Goal: Transaction & Acquisition: Purchase product/service

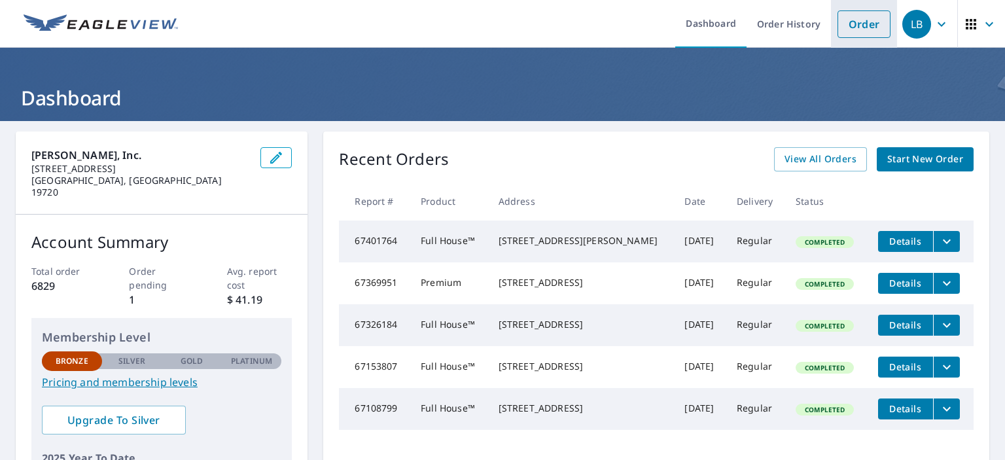
click at [859, 31] on link "Order" at bounding box center [864, 23] width 53 height 27
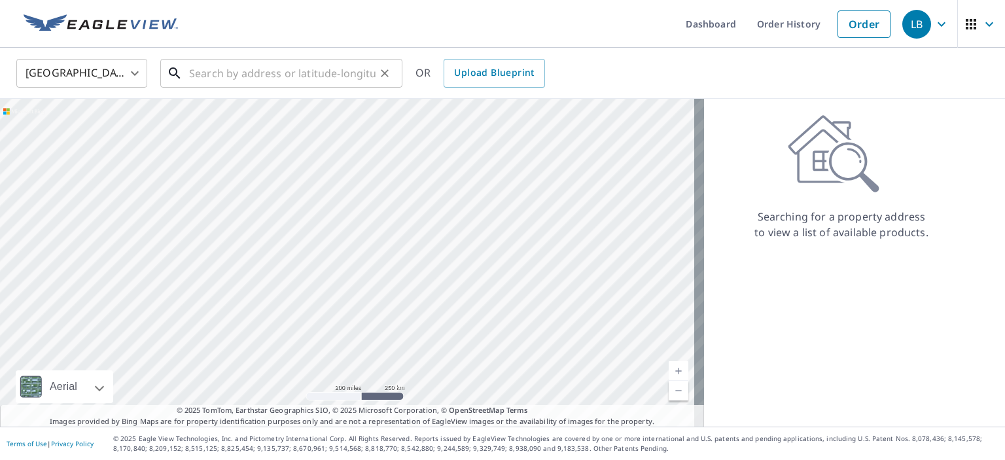
click at [215, 67] on input "text" at bounding box center [282, 73] width 187 height 37
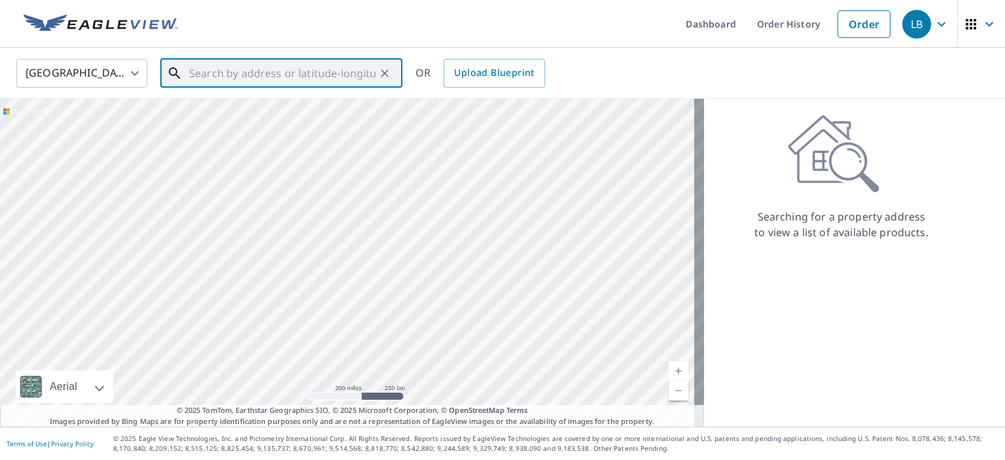
paste input "[STREET_ADDRESS]"
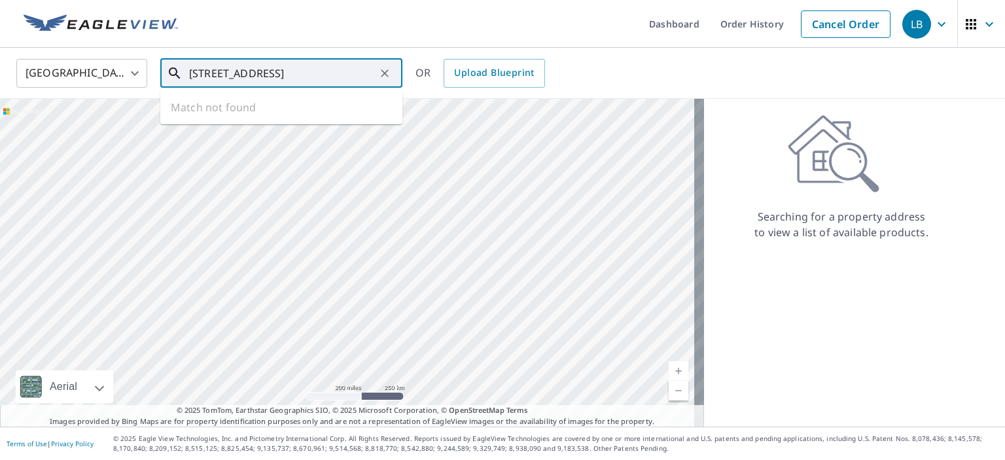
scroll to position [0, 1]
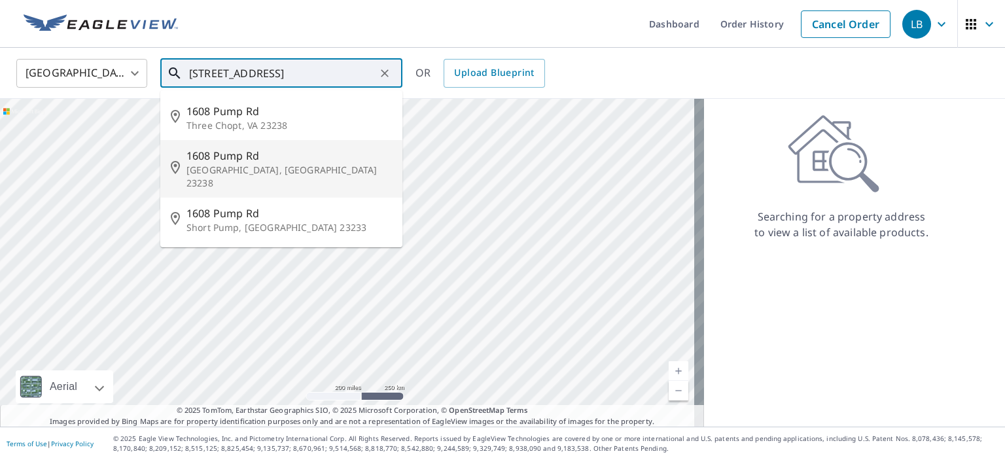
click at [295, 157] on span "1608 Pump Rd" at bounding box center [290, 156] width 206 height 16
type input "[STREET_ADDRESS]"
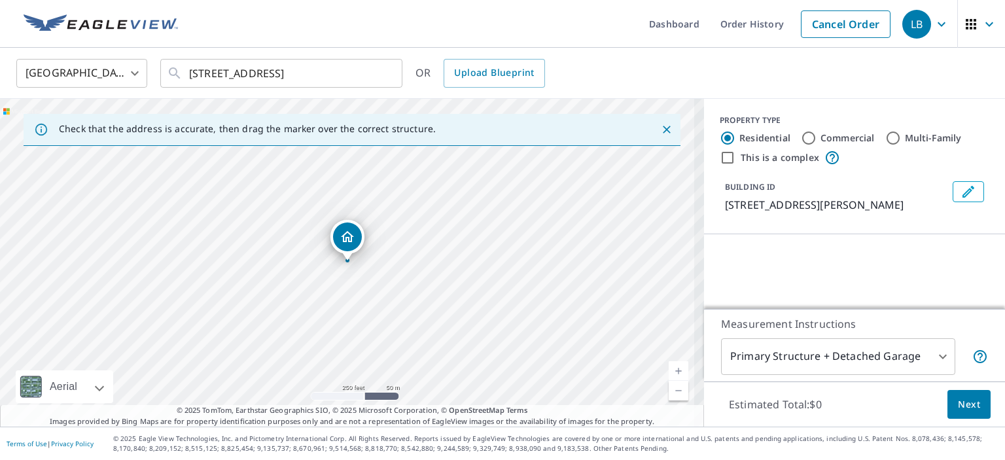
scroll to position [0, 0]
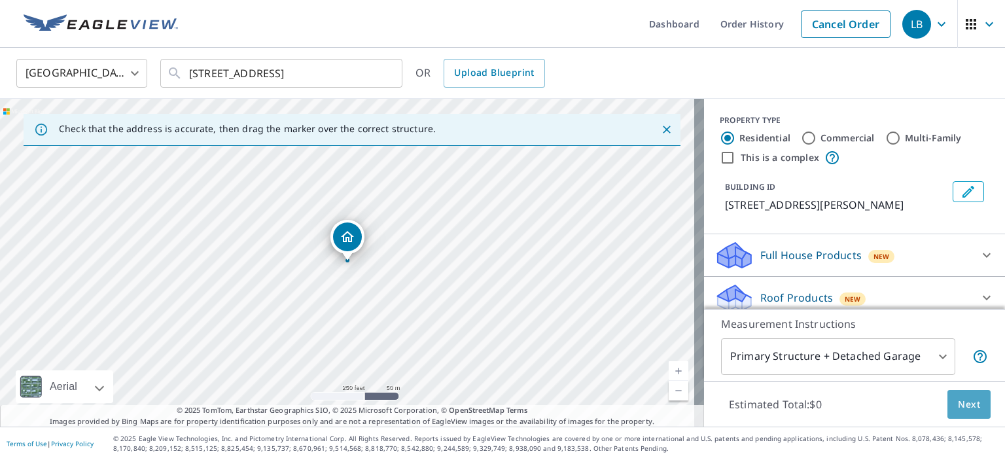
click at [966, 403] on span "Next" at bounding box center [969, 405] width 22 height 16
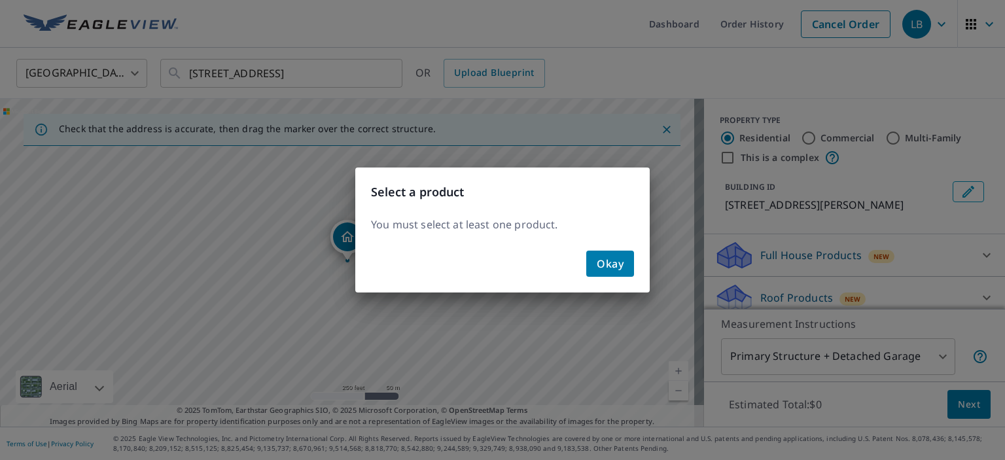
click at [607, 255] on span "Okay" at bounding box center [610, 264] width 27 height 18
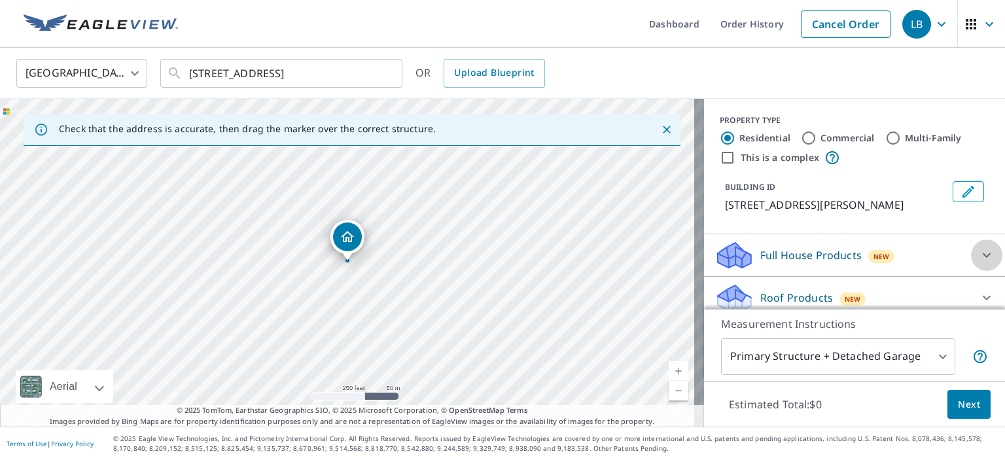
click at [979, 252] on icon at bounding box center [987, 255] width 16 height 16
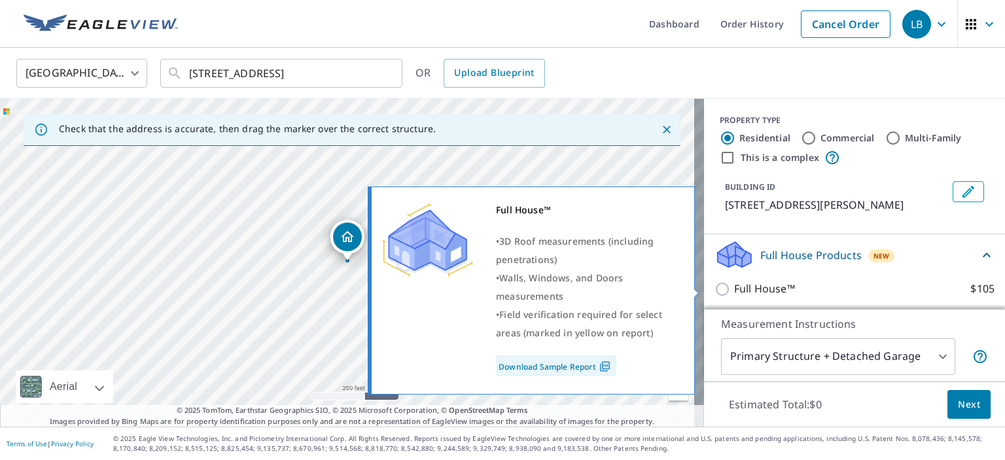
click at [715, 290] on input "Full House™ $105" at bounding box center [725, 289] width 20 height 16
checkbox input "true"
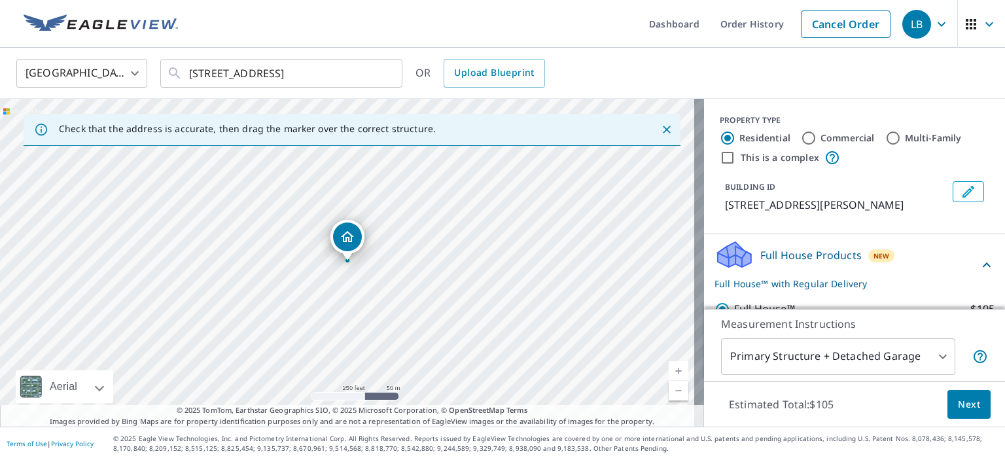
click at [962, 408] on span "Next" at bounding box center [969, 405] width 22 height 16
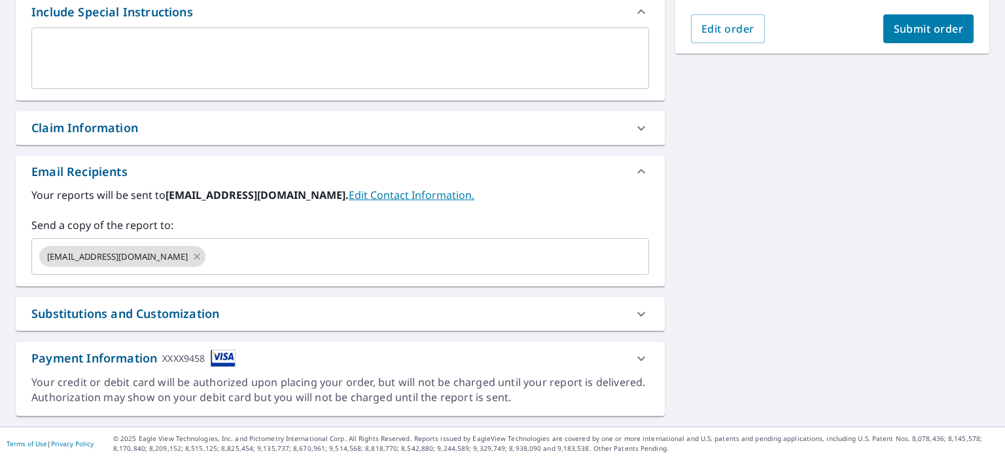
scroll to position [363, 0]
click at [194, 259] on icon at bounding box center [197, 258] width 6 height 6
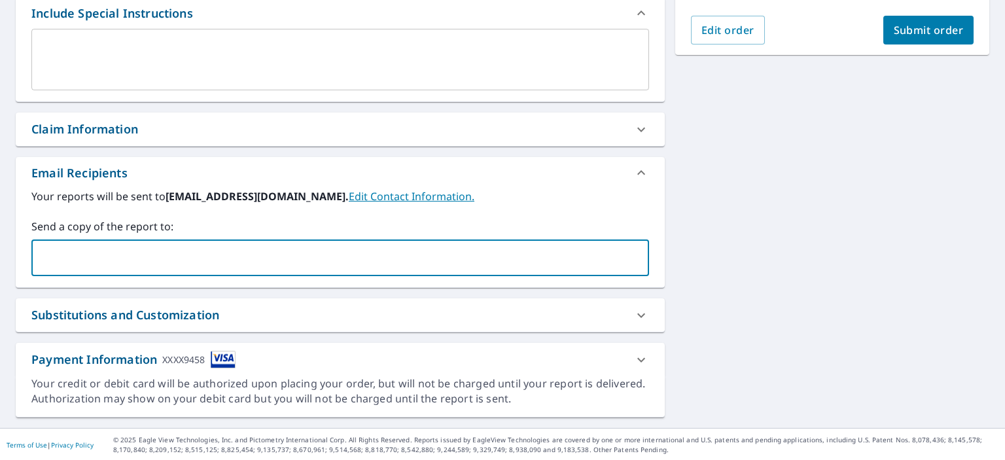
paste input "[EMAIL_ADDRESS][DOMAIN_NAME]"
type input "[EMAIL_ADDRESS][DOMAIN_NAME]"
click at [511, 187] on div "Email Recipients" at bounding box center [340, 172] width 649 height 31
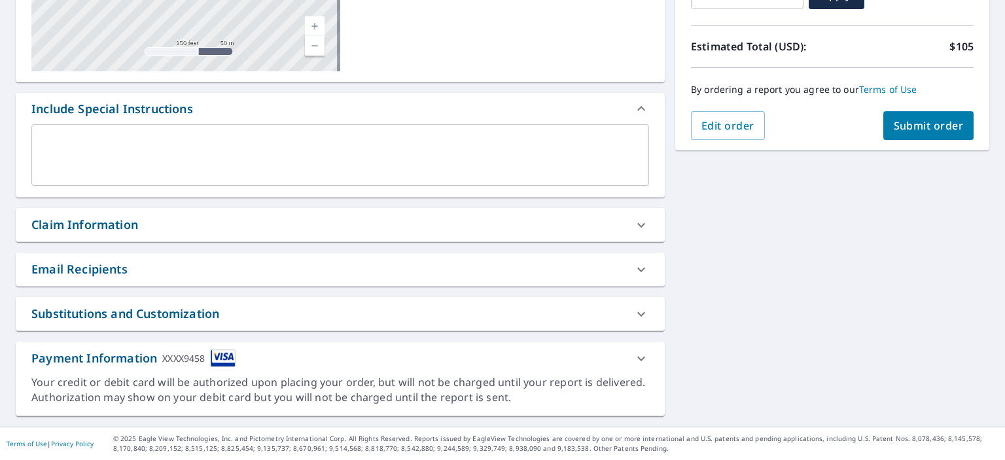
scroll to position [266, 0]
click at [635, 268] on icon at bounding box center [642, 271] width 16 height 16
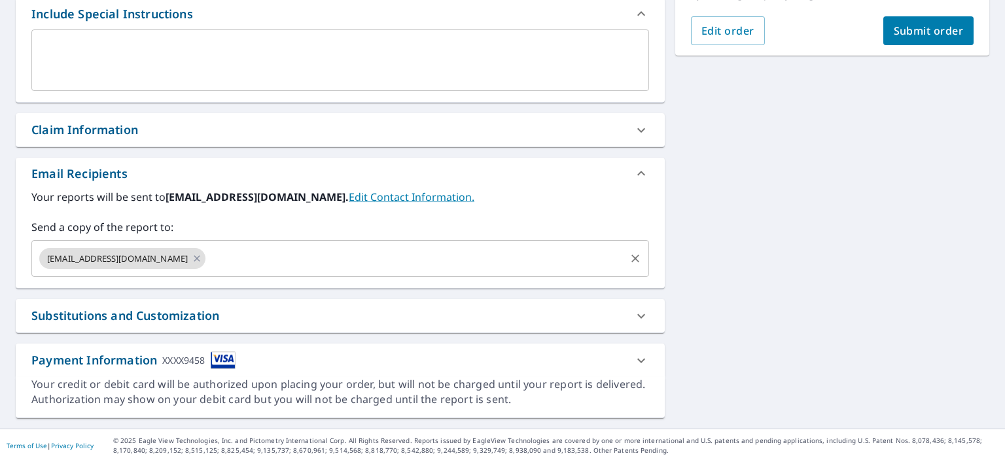
scroll to position [363, 0]
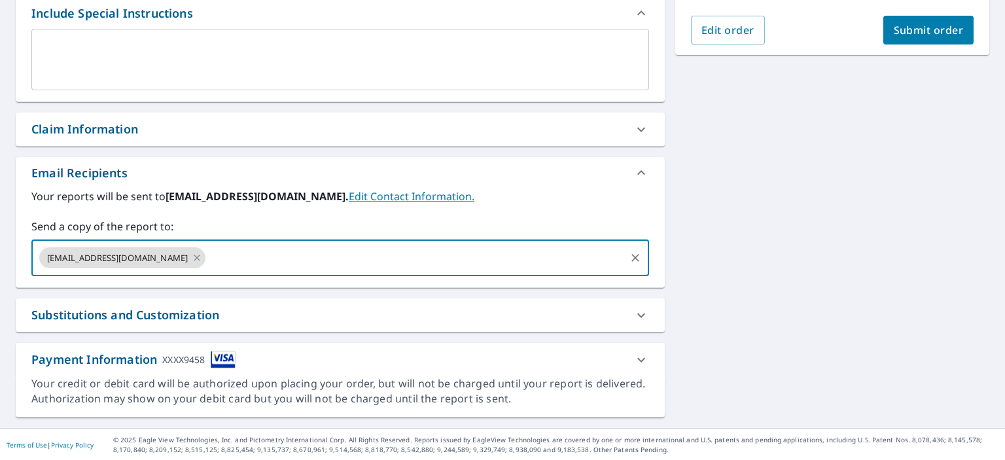
click at [212, 261] on input "text" at bounding box center [416, 257] width 416 height 25
type input "[EMAIL_ADDRESS][DOMAIN_NAME]"
click at [832, 245] on div "[STREET_ADDRESS] A standard road map Aerial A detailed look from above Labels L…" at bounding box center [502, 93] width 1005 height 670
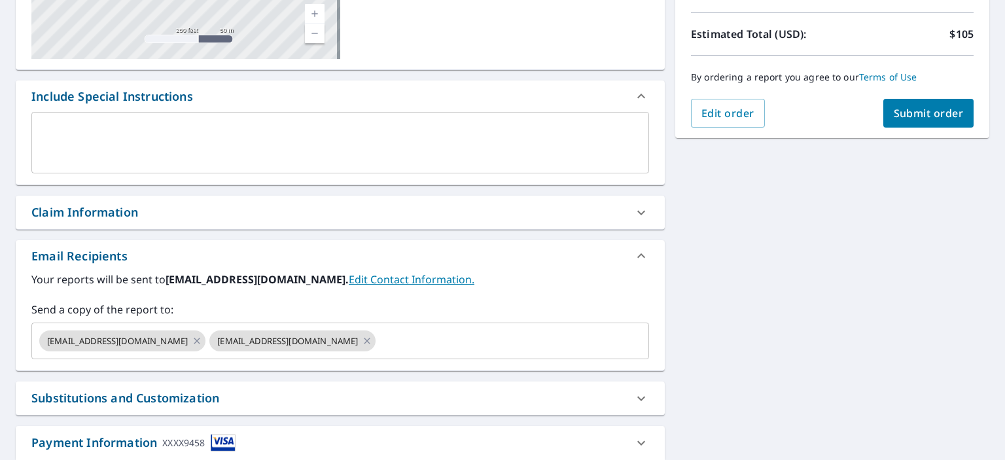
scroll to position [101, 0]
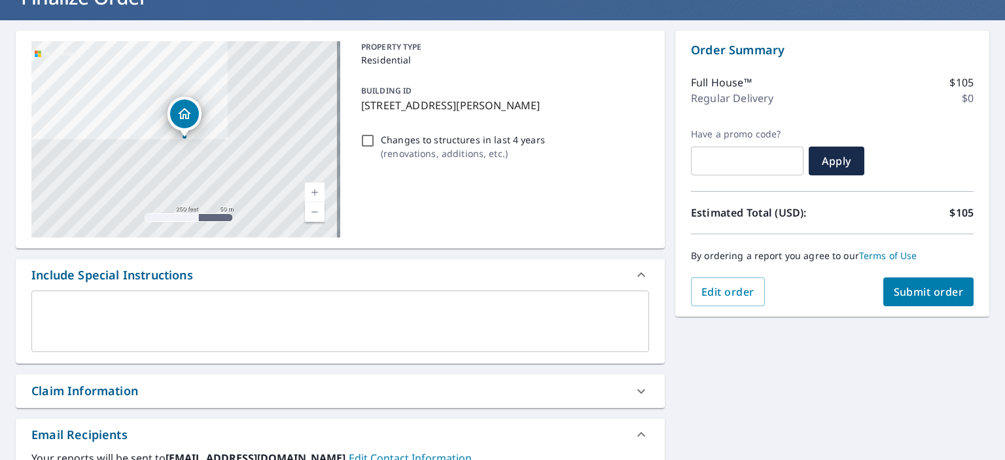
click at [912, 285] on span "Submit order" at bounding box center [929, 292] width 70 height 14
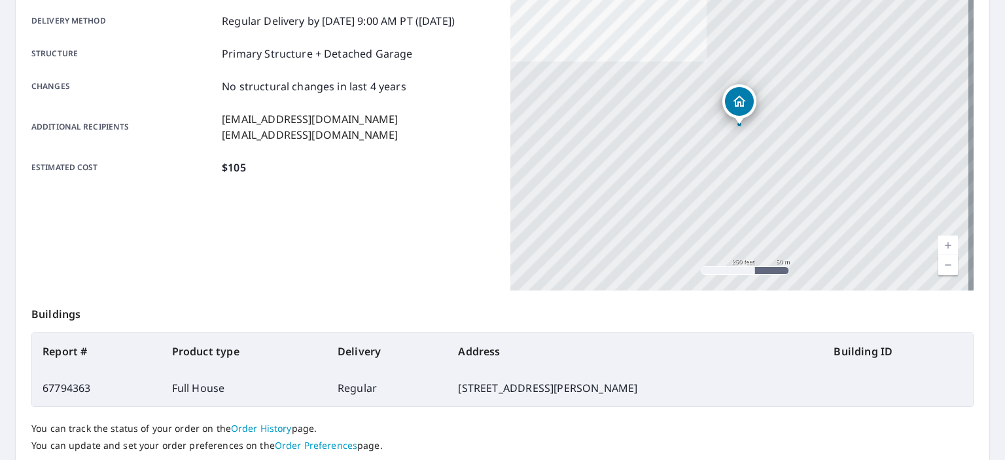
scroll to position [47, 0]
